Goal: Information Seeking & Learning: Check status

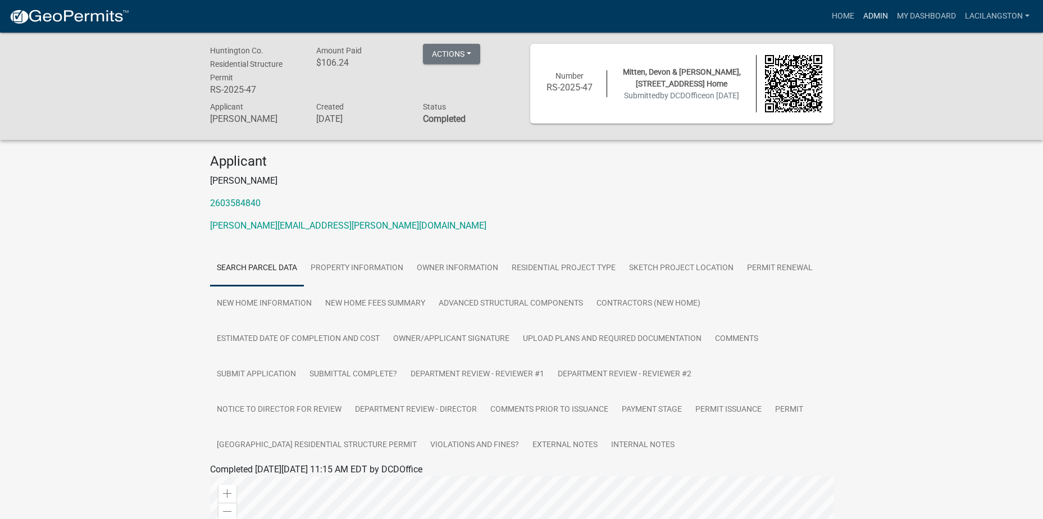
click at [862, 16] on link "Admin" at bounding box center [876, 16] width 34 height 21
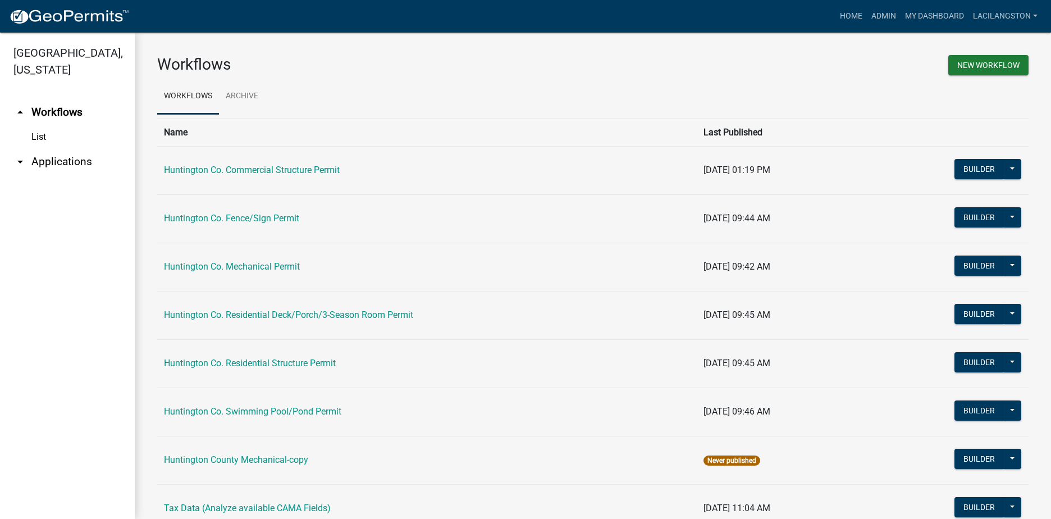
click at [50, 157] on link "arrow_drop_down Applications" at bounding box center [67, 161] width 135 height 27
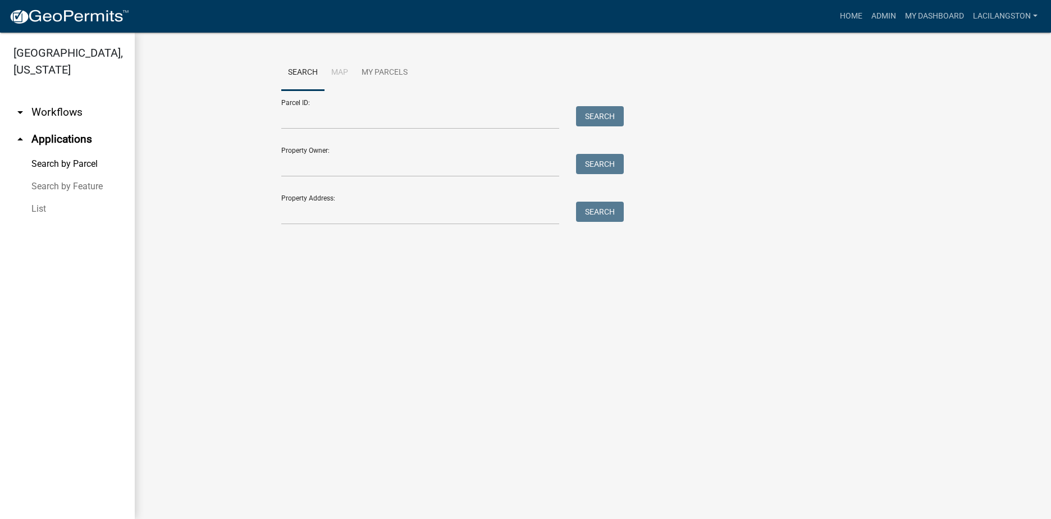
click at [35, 208] on link "List" at bounding box center [67, 209] width 135 height 22
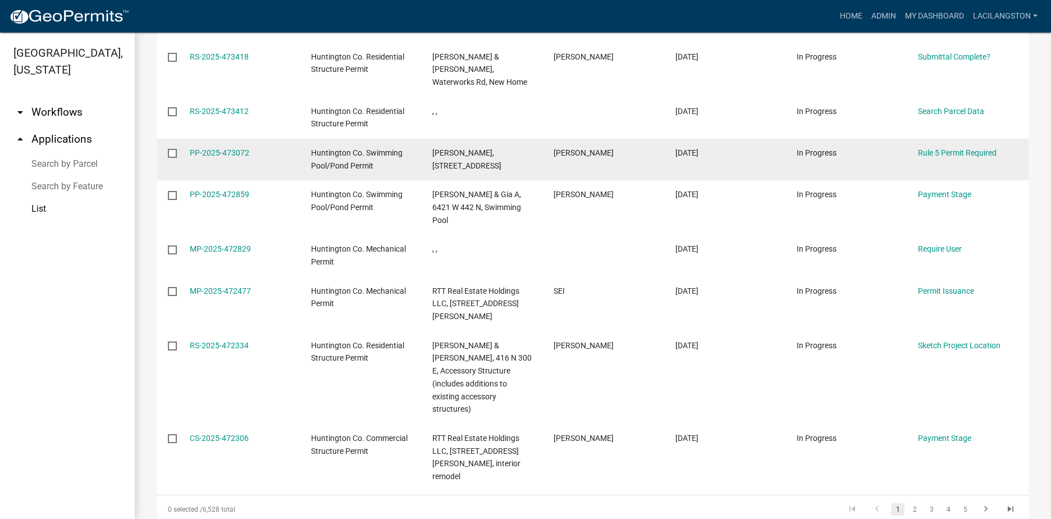
scroll to position [325, 0]
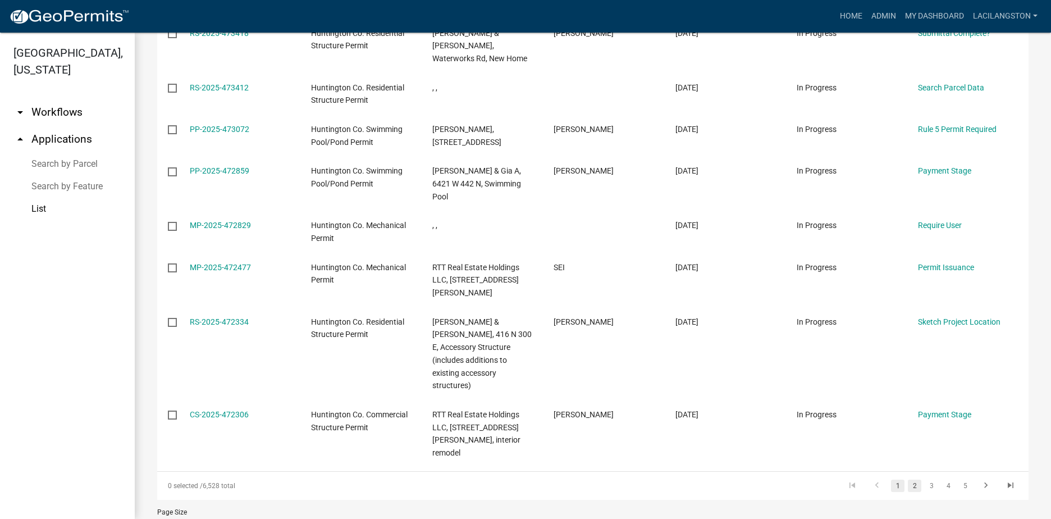
click at [908, 480] on link "2" at bounding box center [914, 486] width 13 height 12
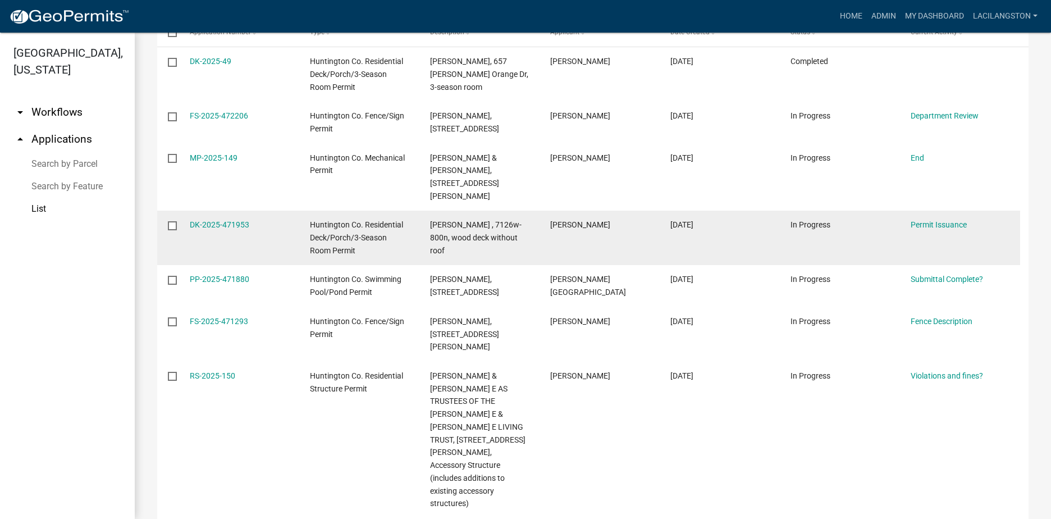
scroll to position [199, 0]
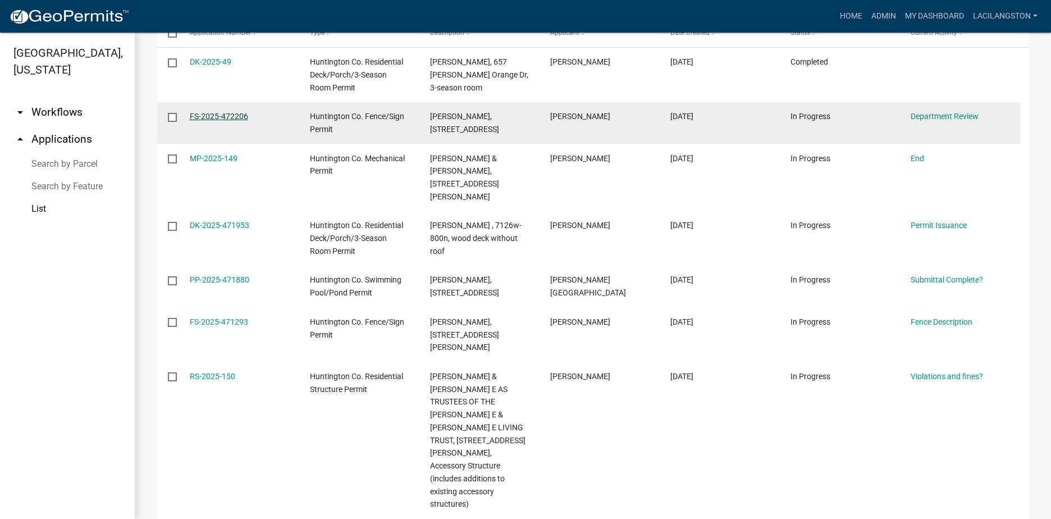
click at [221, 117] on link "FS-2025-472206" at bounding box center [219, 116] width 58 height 9
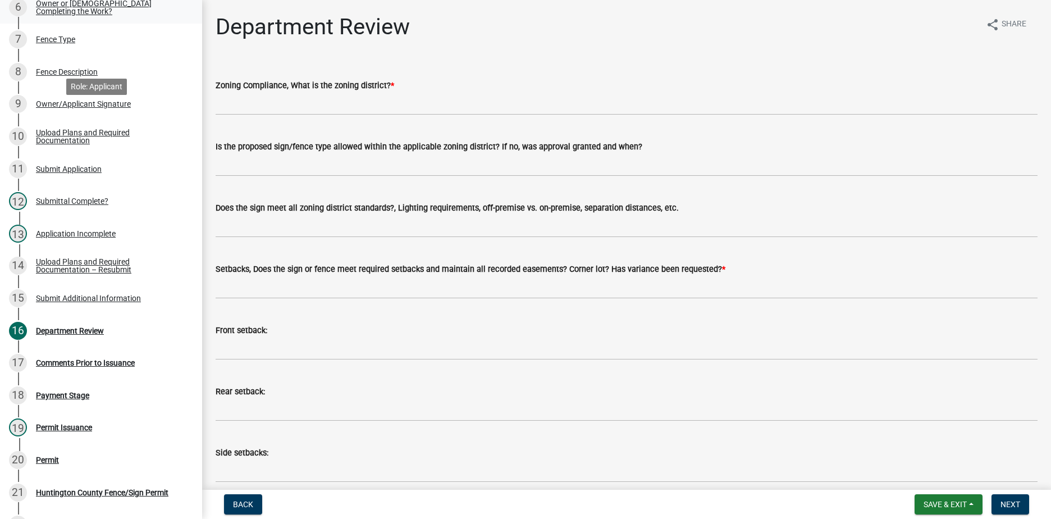
scroll to position [337, 0]
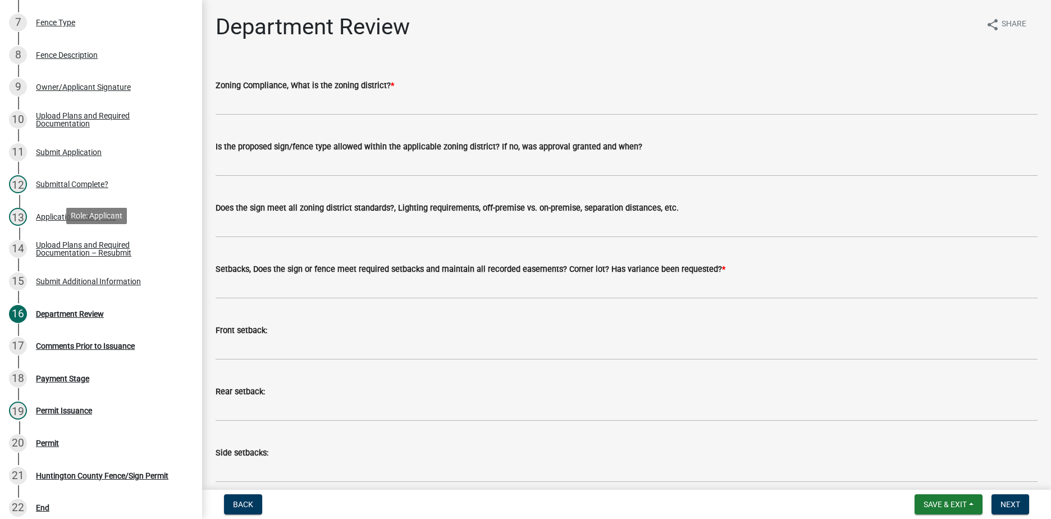
click at [104, 243] on div "Upload Plans and Required Documentation – Resubmit" at bounding box center [110, 249] width 148 height 16
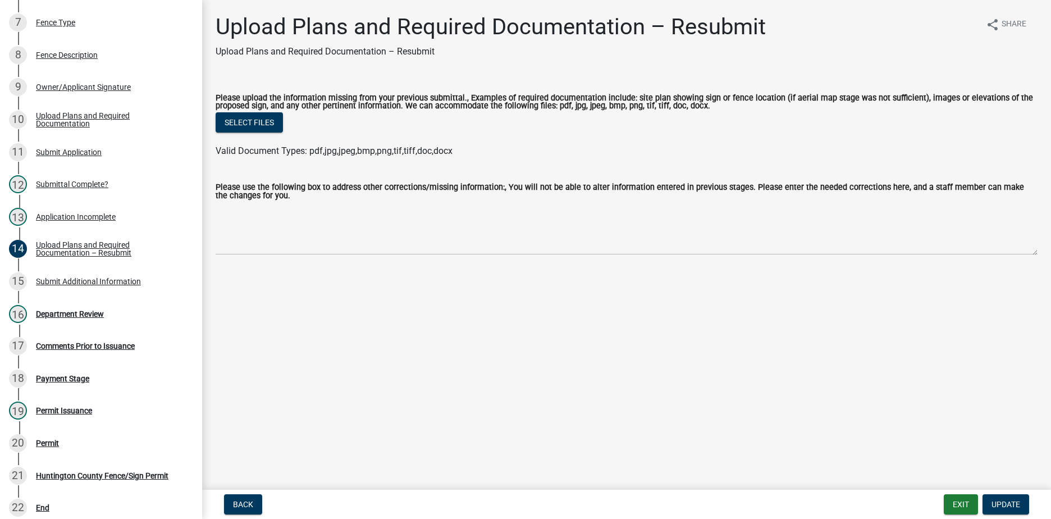
click at [92, 285] on div "15 Submit Additional Information" at bounding box center [96, 281] width 175 height 18
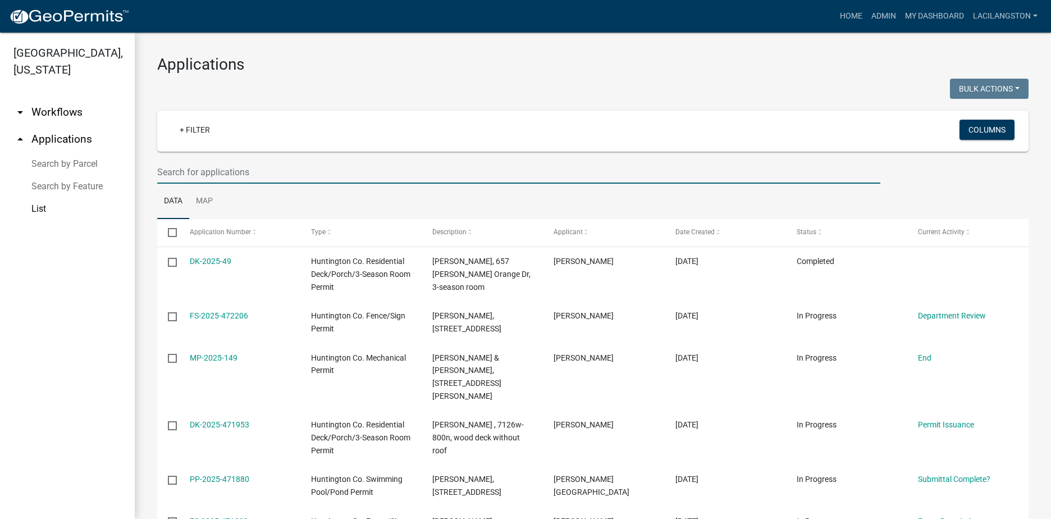
click at [293, 180] on input "text" at bounding box center [518, 172] width 723 height 23
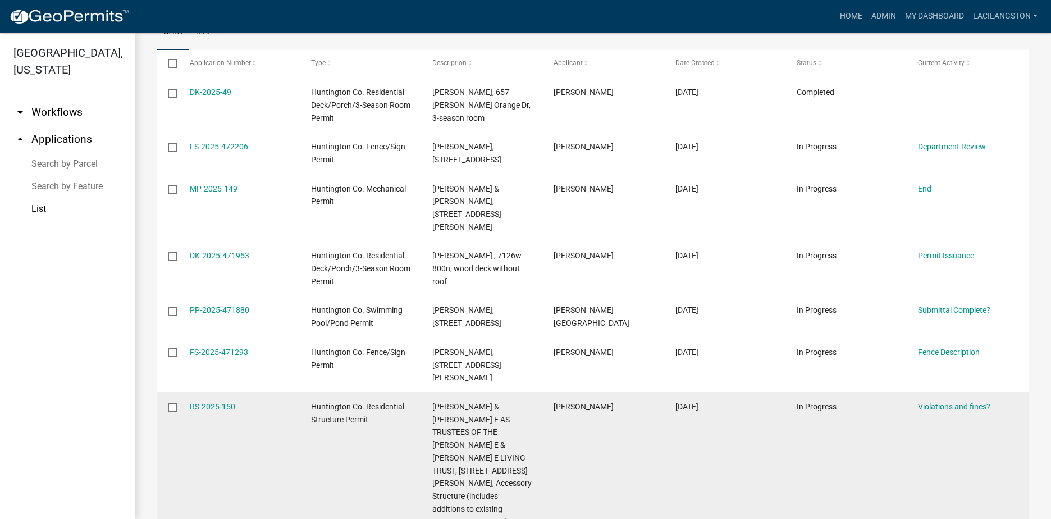
scroll to position [168, 0]
